Goal: Task Accomplishment & Management: Complete application form

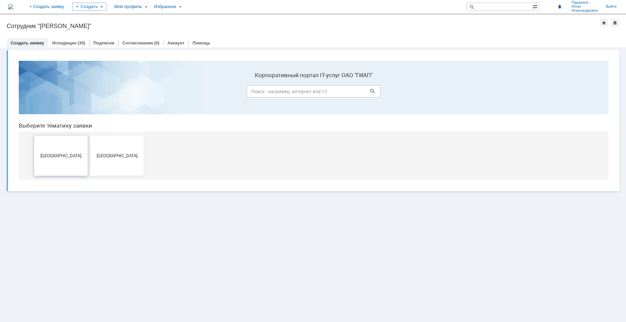
click at [54, 160] on button "[GEOGRAPHIC_DATA]" at bounding box center [60, 156] width 53 height 40
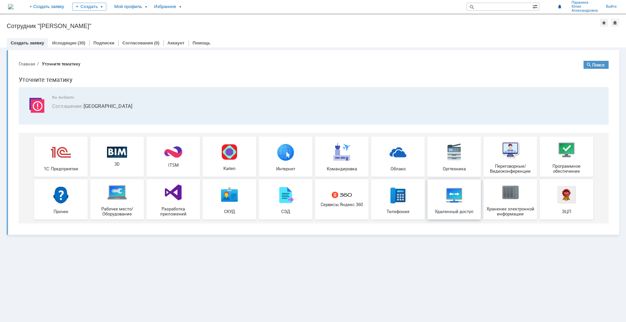
click at [456, 200] on img at bounding box center [454, 195] width 20 height 20
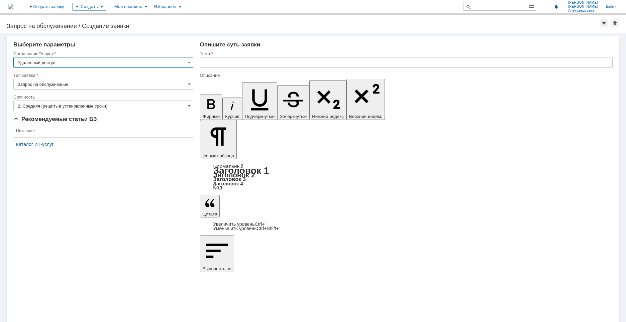
click at [44, 84] on input "Запрос на обслуживание" at bounding box center [103, 84] width 180 height 11
click at [49, 85] on input "Запрос на обслуживание" at bounding box center [103, 84] width 180 height 11
click at [69, 226] on div "Внимание! Выберите параметры Соглашение/Услуга Удаленный доступ Тип заявки Запр…" at bounding box center [313, 177] width 626 height 289
type input "Запрос на обслуживание"
click at [218, 60] on input "text" at bounding box center [406, 62] width 412 height 11
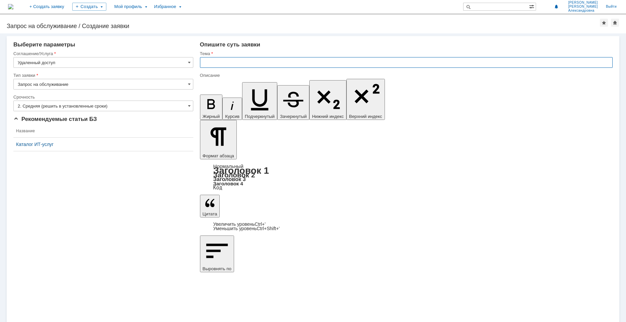
paste input "\\Runofsv0001\объекты$\2085(ИмпактБио)"
click at [203, 62] on input "\\Runofsv0001\объекты$\2085(ИмпактБио)" at bounding box center [406, 62] width 412 height 11
click at [222, 63] on input "Доступ к \\Runofsv0001\объекты$\2085(ИмпактБио)" at bounding box center [406, 62] width 412 height 11
type input "Доступ к папке: \\Runofsv0001\объекты$\2085(ИмпактБио)"
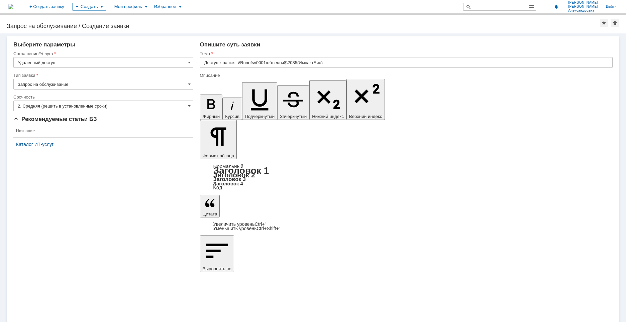
click at [190, 60] on span at bounding box center [189, 62] width 3 height 5
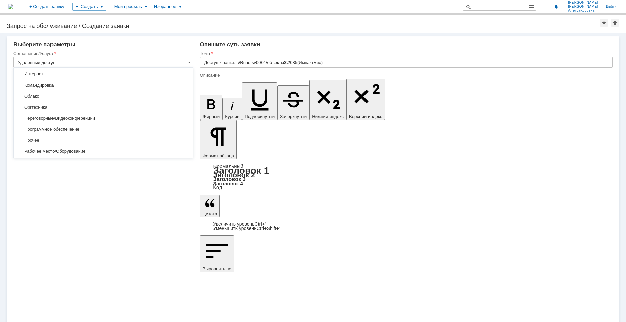
scroll to position [100, 0]
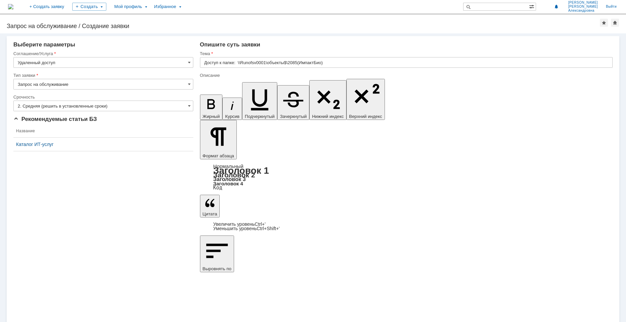
type input "Удаленный доступ"
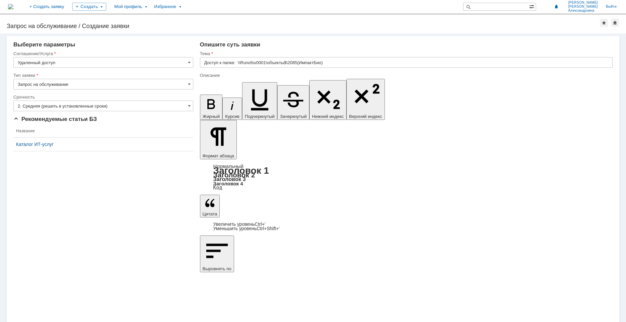
click at [206, 63] on input "Доступ к папке: \\Runofsv0001\объекты$\2085(ИмпактБио)" at bounding box center [406, 62] width 412 height 11
